Goal: Information Seeking & Learning: Learn about a topic

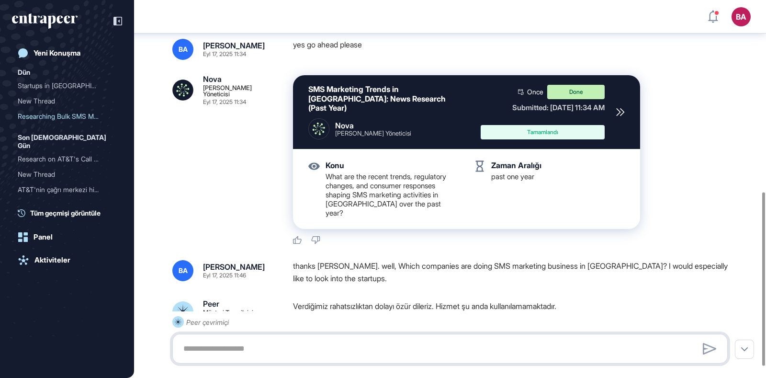
scroll to position [364, 0]
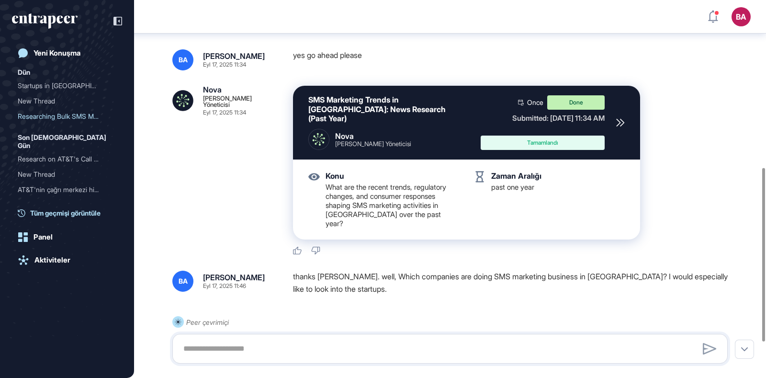
click at [57, 208] on span "Tüm geçmişi görüntüle" at bounding box center [65, 213] width 70 height 10
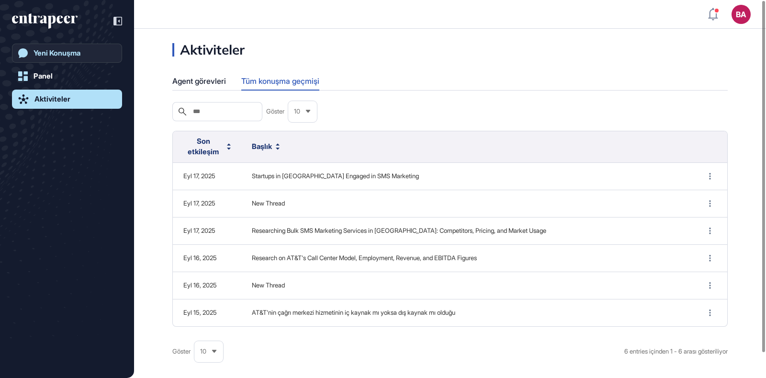
click at [71, 56] on div "Yeni Konuşma" at bounding box center [56, 53] width 47 height 9
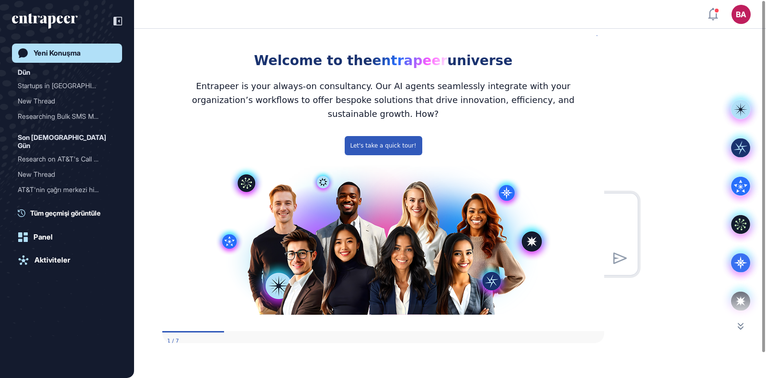
click at [67, 199] on div "Dün Startups in [GEOGRAPHIC_DATA] Engage... New Thread Researching Bulk SMS Mar…" at bounding box center [70, 137] width 104 height 141
click at [67, 208] on span "Tüm geçmişi görüntüle" at bounding box center [65, 213] width 70 height 10
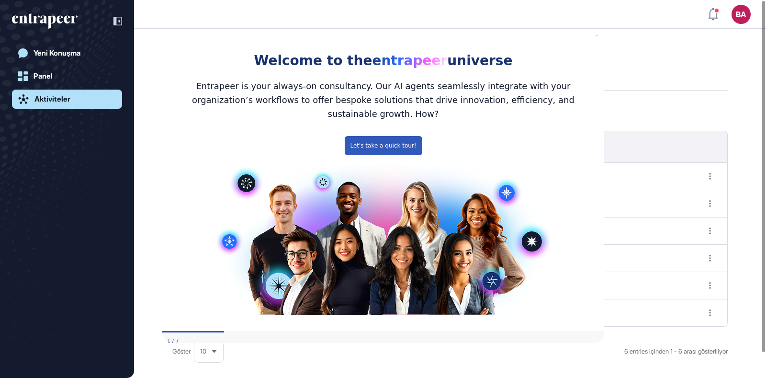
click at [596, 43] on div "Welcome to the entrapeer universe" at bounding box center [383, 50] width 442 height 44
click at [596, 36] on icon "Close Preview" at bounding box center [598, 34] width 4 height 4
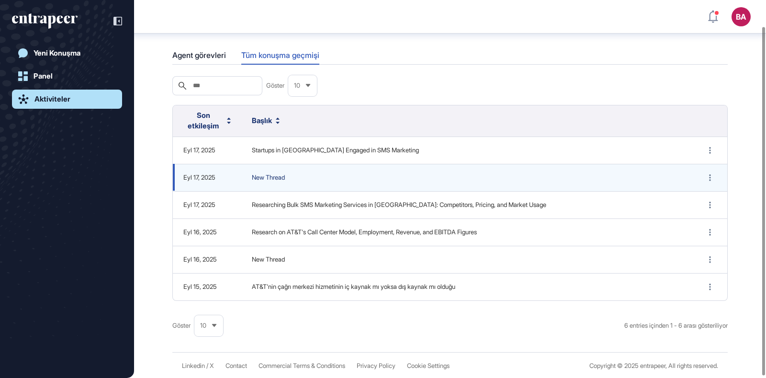
scroll to position [31, 0]
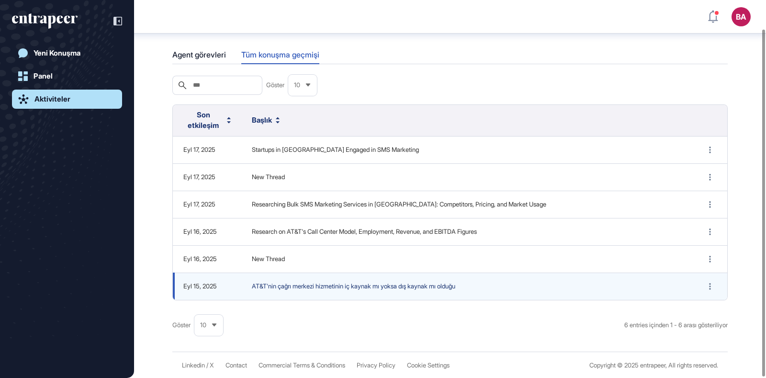
click at [351, 281] on span "AT&T'nin çağrı merkezi hizmetinin iç kaynak mı yoksa dış kaynak mı olduğu" at bounding box center [467, 286] width 430 height 10
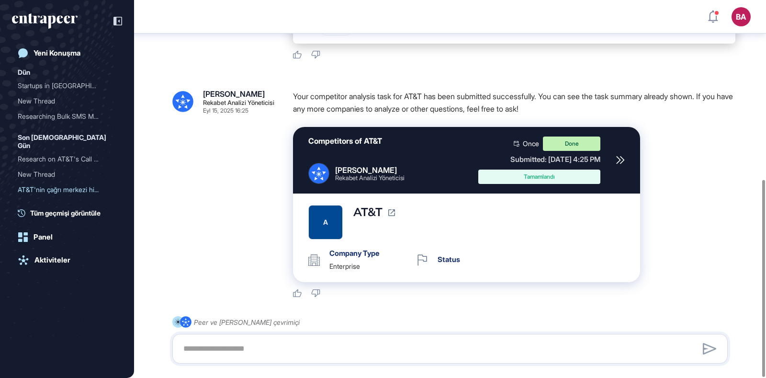
scroll to position [343, 0]
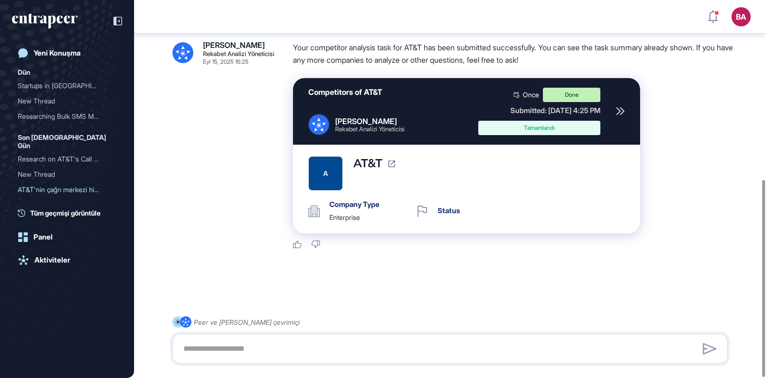
click at [330, 123] on div "[PERSON_NAME] Rekabet Analizi Yöneticisi" at bounding box center [356, 124] width 96 height 21
click at [613, 110] on div "Competitors of AT&T [PERSON_NAME] Rekabet Analizi Yöneticisi Once Done Submitte…" at bounding box center [466, 111] width 347 height 67
click at [620, 110] on icon at bounding box center [620, 111] width 9 height 9
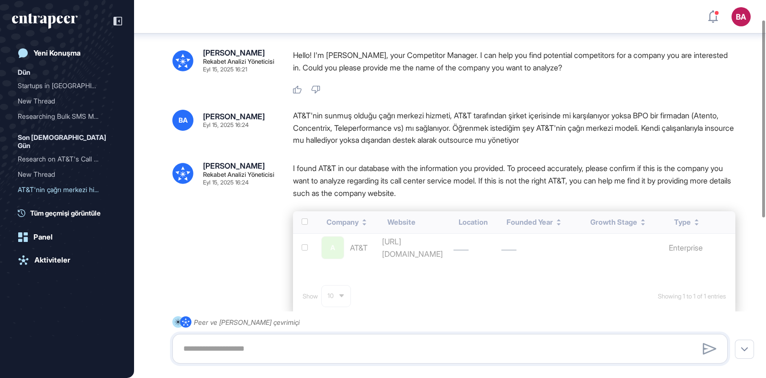
scroll to position [0, 0]
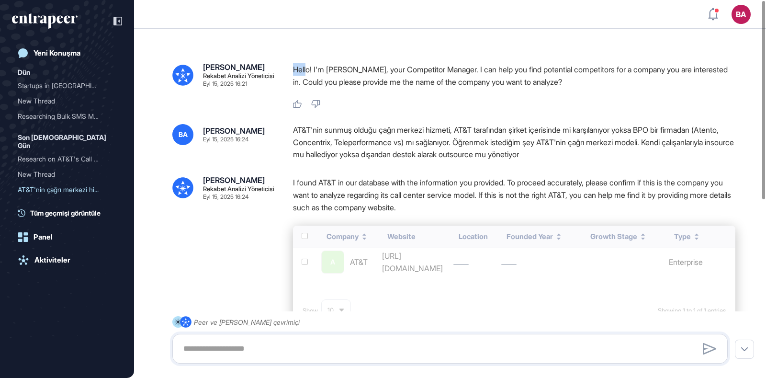
drag, startPoint x: 294, startPoint y: 67, endPoint x: 307, endPoint y: 71, distance: 14.1
click at [307, 71] on p "Hello! I'm [PERSON_NAME], your Competitor Manager. I can help you find potentia…" at bounding box center [514, 75] width 442 height 25
click at [301, 74] on div at bounding box center [301, 74] width 0 height 0
click at [311, 78] on body "BA Panel Profil İçeriklerim Daha Fazla Veri İste Yeni Konuşma Dün Startups in […" at bounding box center [383, 189] width 766 height 378
click at [297, 61] on div "[PERSON_NAME] Rekabet Analizi Yöneticisi Eyl 15, 2025 16:21 Hello! I'm [PERSON_…" at bounding box center [450, 357] width 632 height 656
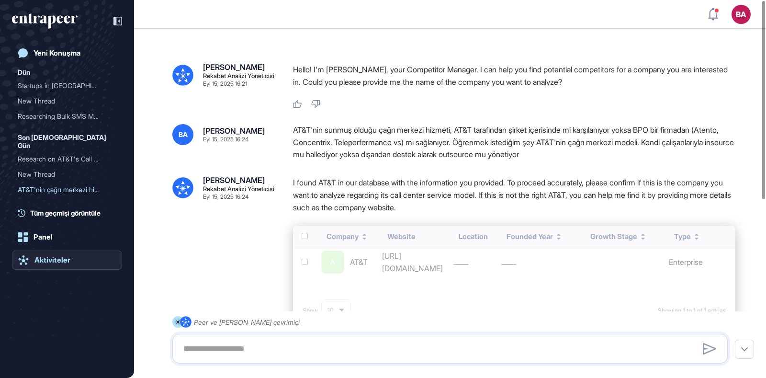
click at [57, 250] on link "Aktiviteler" at bounding box center [67, 259] width 110 height 19
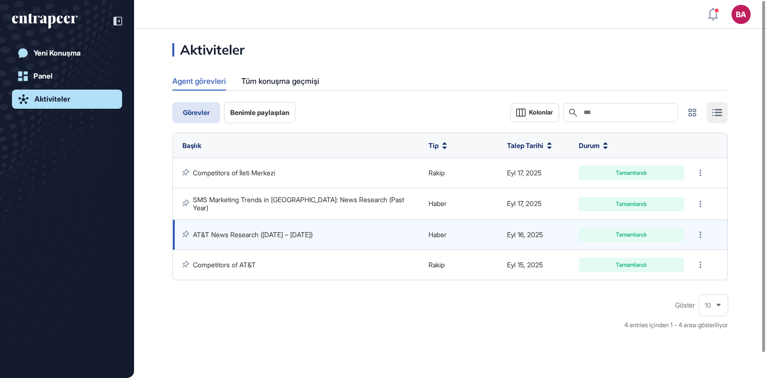
click at [247, 233] on link "AT&T News Research ([DATE] – [DATE])" at bounding box center [253, 234] width 120 height 8
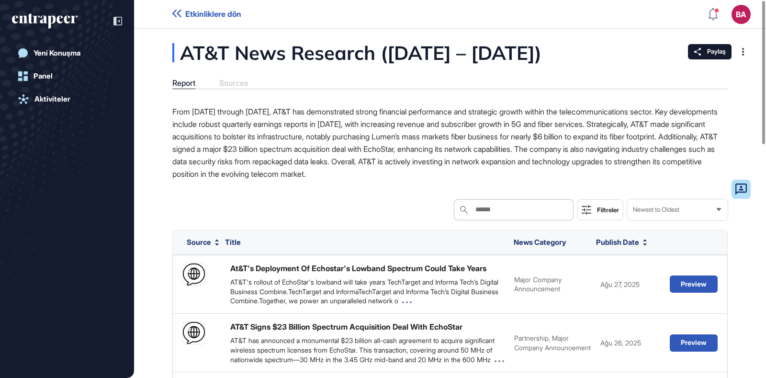
drag, startPoint x: 172, startPoint y: 111, endPoint x: 558, endPoint y: 185, distance: 393.1
click at [541, 173] on p "From [DATE] through [DATE], AT&T has demonstrated strong financial performance …" at bounding box center [449, 142] width 555 height 75
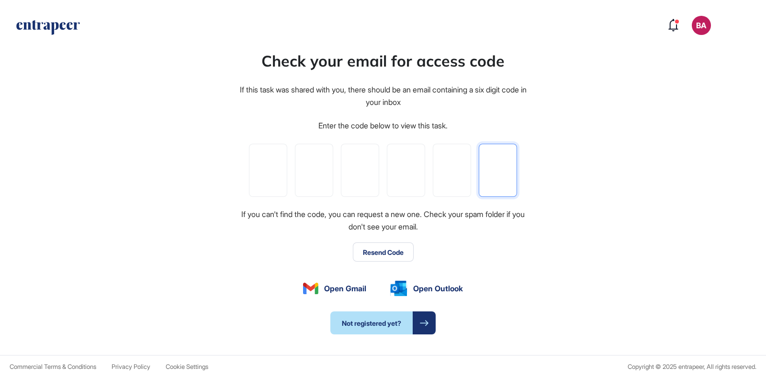
paste input "*"
type input "*"
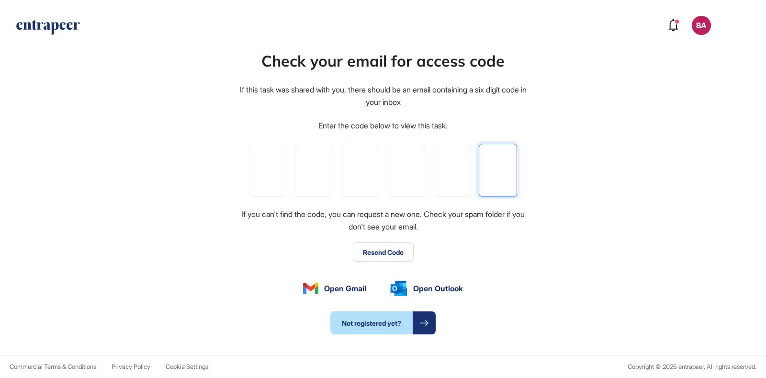
type input "*"
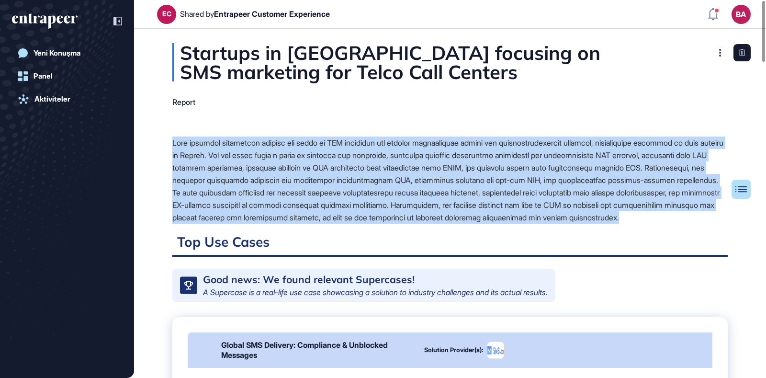
drag, startPoint x: 170, startPoint y: 140, endPoint x: 313, endPoint y: 229, distance: 168.5
copy div "This document summarizes various use cases of SMS marketing and related technol…"
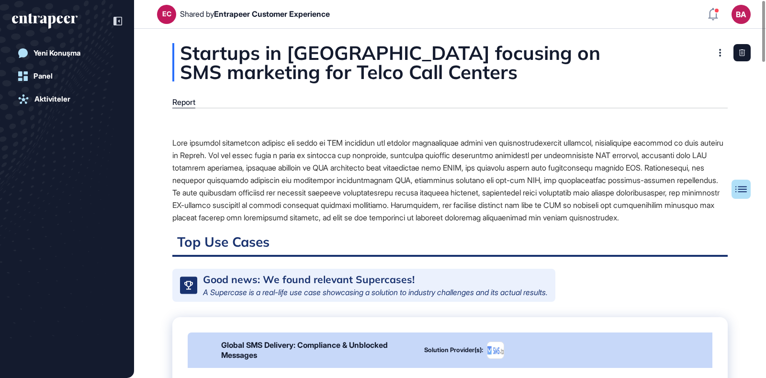
click at [393, 246] on h2 "Top Use Cases" at bounding box center [449, 244] width 555 height 23
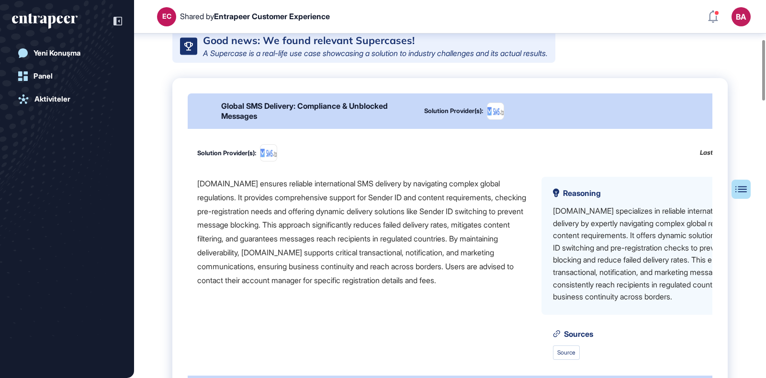
click at [206, 204] on div "SMS.to ensures reliable international SMS delivery by navigating complex global…" at bounding box center [361, 232] width 329 height 110
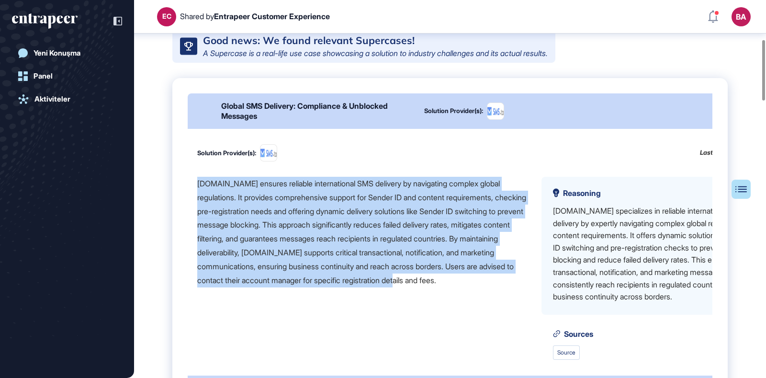
drag, startPoint x: 198, startPoint y: 202, endPoint x: 225, endPoint y: 316, distance: 117.2
click at [225, 287] on div "SMS.to ensures reliable international SMS delivery by navigating complex global…" at bounding box center [361, 232] width 329 height 110
copy div "SMS.to ensures reliable international SMS delivery by navigating complex global…"
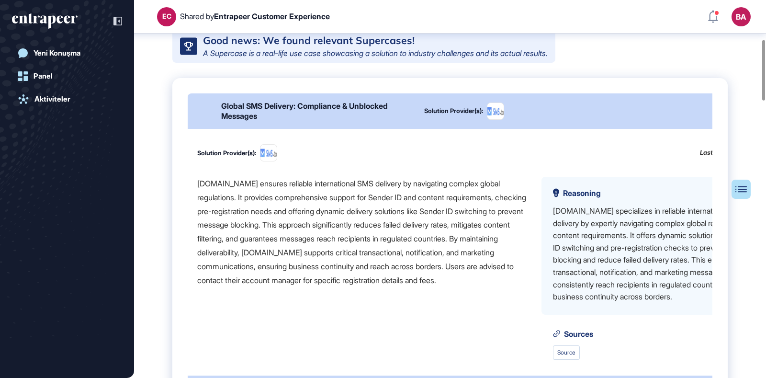
click at [548, 161] on div "Solution Provider(s): Last updated: 17 Eyl, 2025" at bounding box center [486, 152] width 579 height 17
